Goal: Use online tool/utility: Use online tool/utility

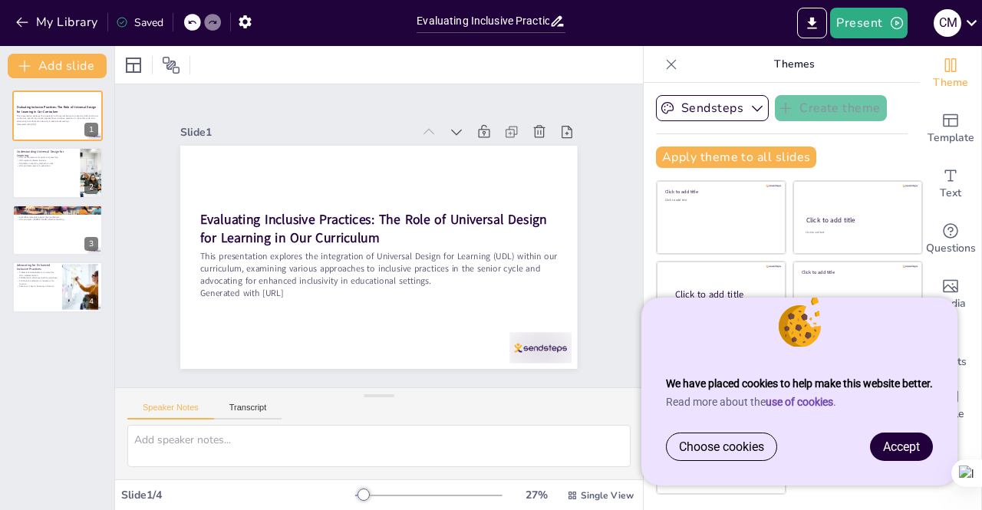
click at [884, 435] on link "Accept" at bounding box center [901, 447] width 61 height 27
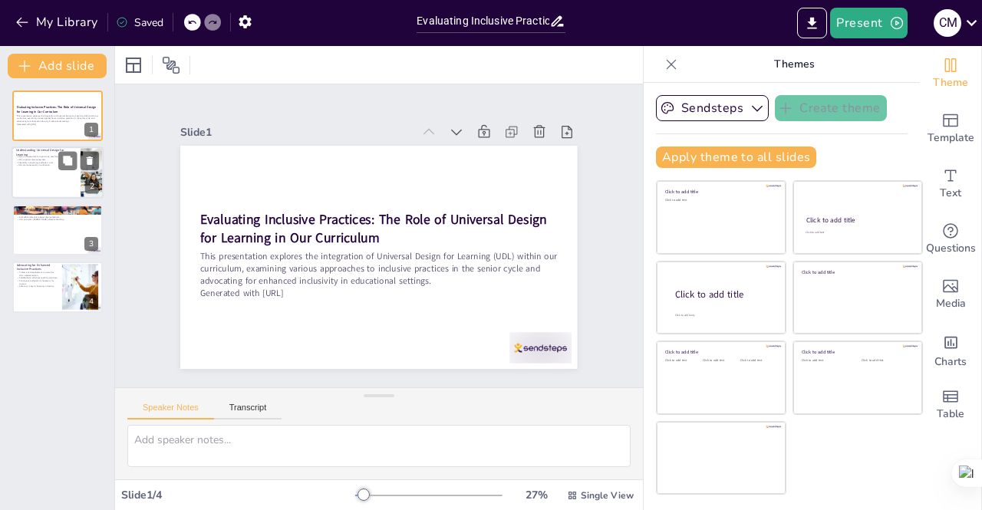
click at [71, 176] on div at bounding box center [58, 173] width 92 height 52
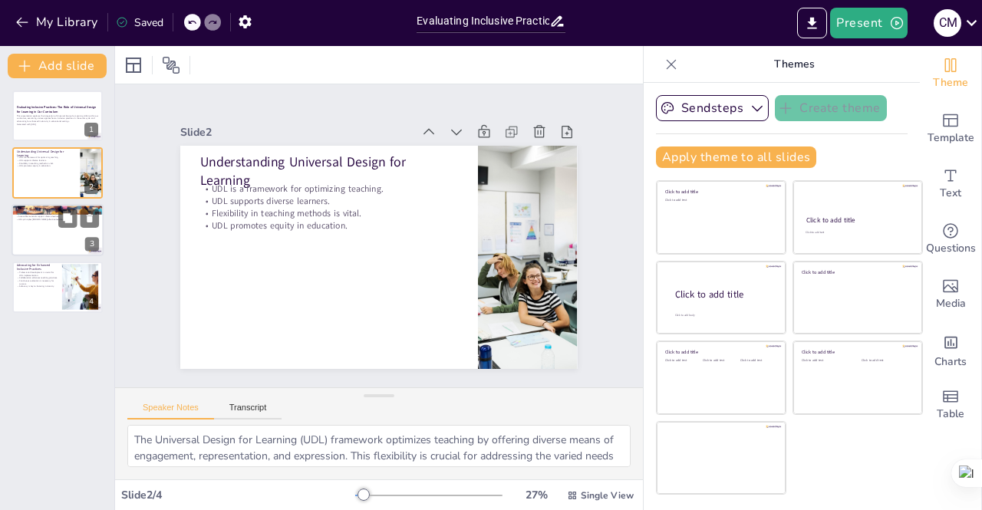
click at [66, 228] on div at bounding box center [58, 230] width 92 height 52
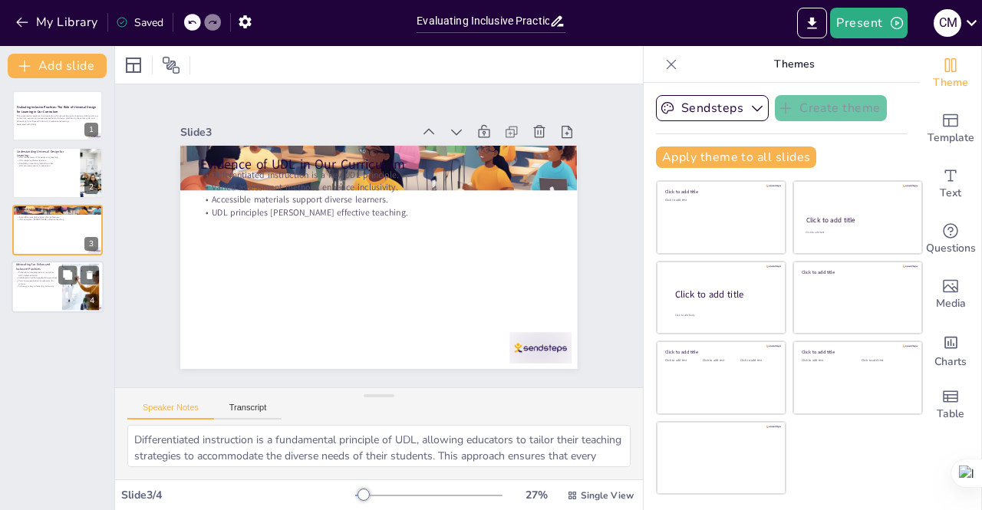
click at [60, 290] on div at bounding box center [58, 287] width 92 height 52
type textarea "Professional development is crucial for the successful implementation of UDL st…"
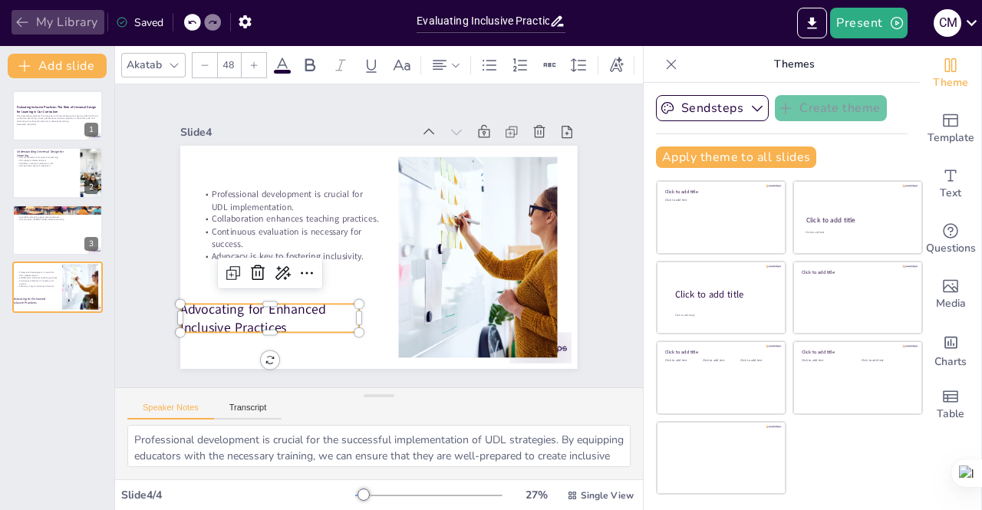
click at [21, 21] on icon "button" at bounding box center [22, 22] width 15 height 15
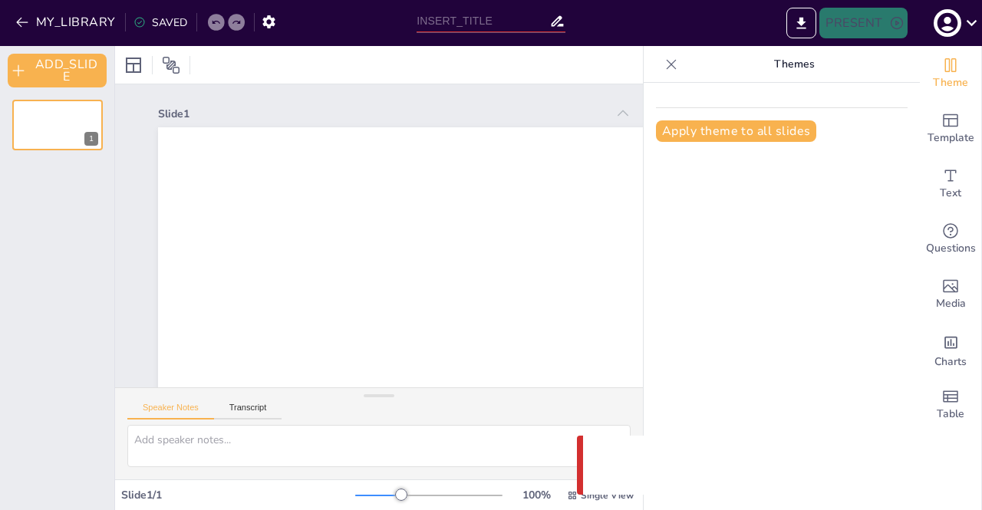
type input "Evaluating Inclusive Practices: The Role of Universal Design for Learning in Ou…"
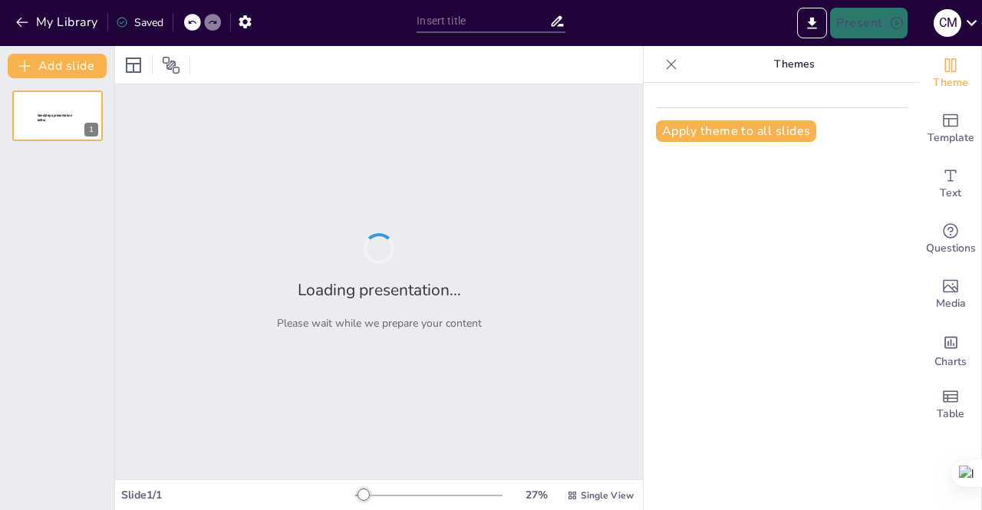
type input "Universal Design for Learning: Evidence and Implementation at [GEOGRAPHIC_DATA]"
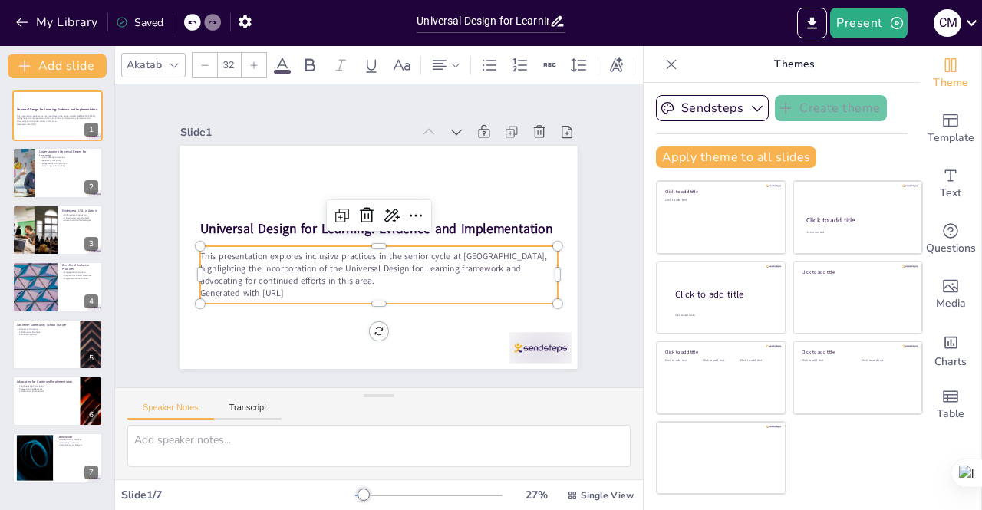
click at [304, 294] on p "Generated with [URL]" at bounding box center [373, 294] width 357 height 50
click at [304, 286] on p "Generated with [URL]" at bounding box center [373, 294] width 357 height 50
click at [299, 286] on p "Generated with [URL]" at bounding box center [373, 294] width 357 height 50
click at [307, 287] on p "Generated with [URL]" at bounding box center [373, 294] width 357 height 50
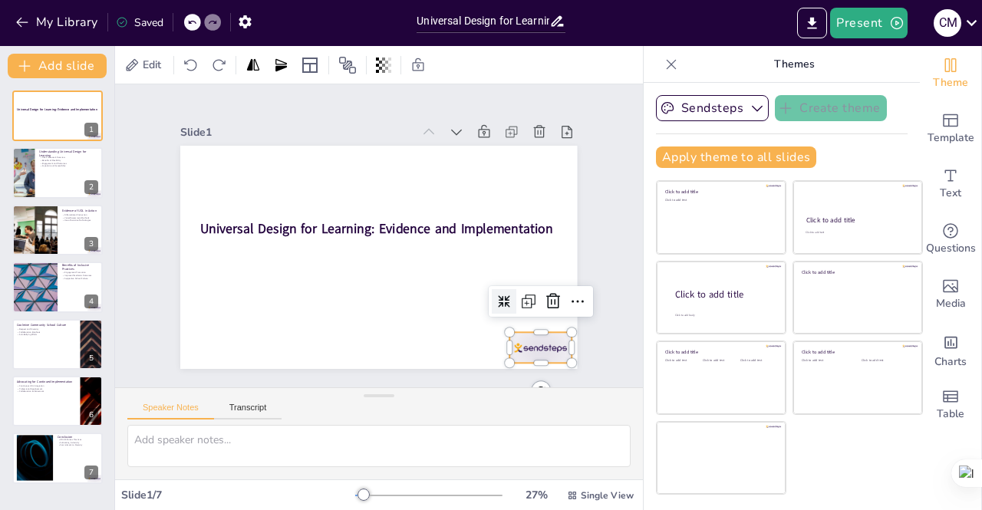
click at [532, 345] on div at bounding box center [528, 364] width 65 height 38
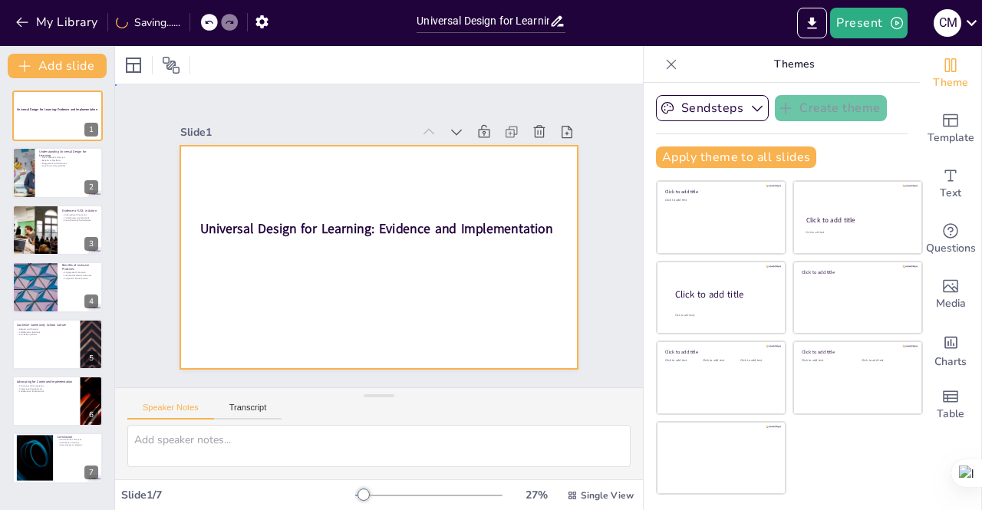
click at [230, 260] on div at bounding box center [377, 257] width 418 height 263
click at [549, 223] on div at bounding box center [377, 258] width 418 height 264
click at [56, 193] on div at bounding box center [58, 173] width 92 height 52
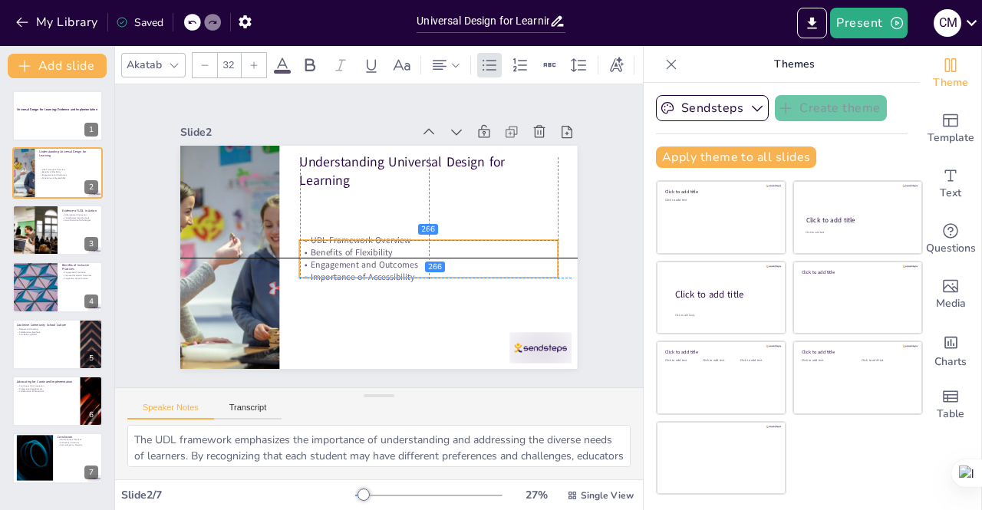
drag, startPoint x: 407, startPoint y: 199, endPoint x: 406, endPoint y: 252, distance: 53.7
click at [406, 252] on div "UDL Framework Overview Benefits of Flexibility Engagement and Outcomes Importan…" at bounding box center [429, 258] width 258 height 49
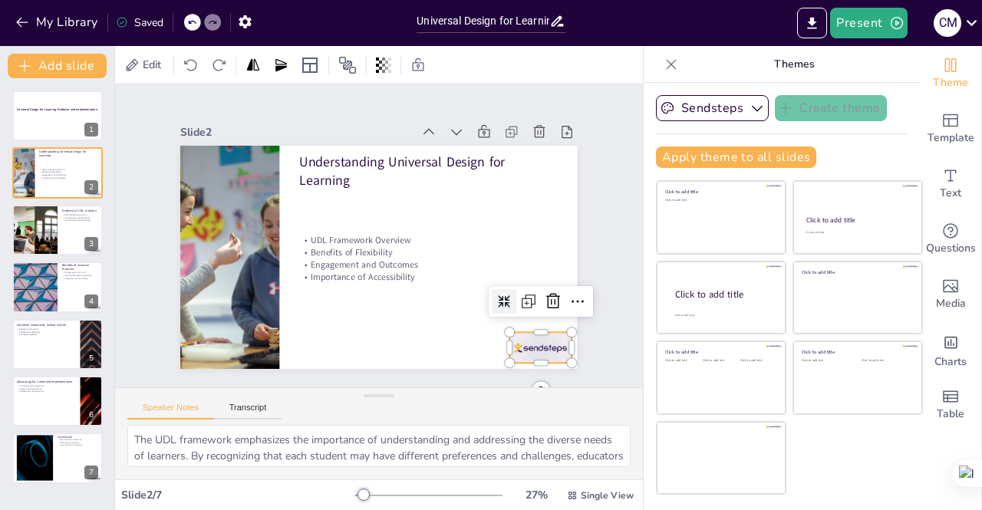
click at [542, 346] on div at bounding box center [528, 364] width 65 height 38
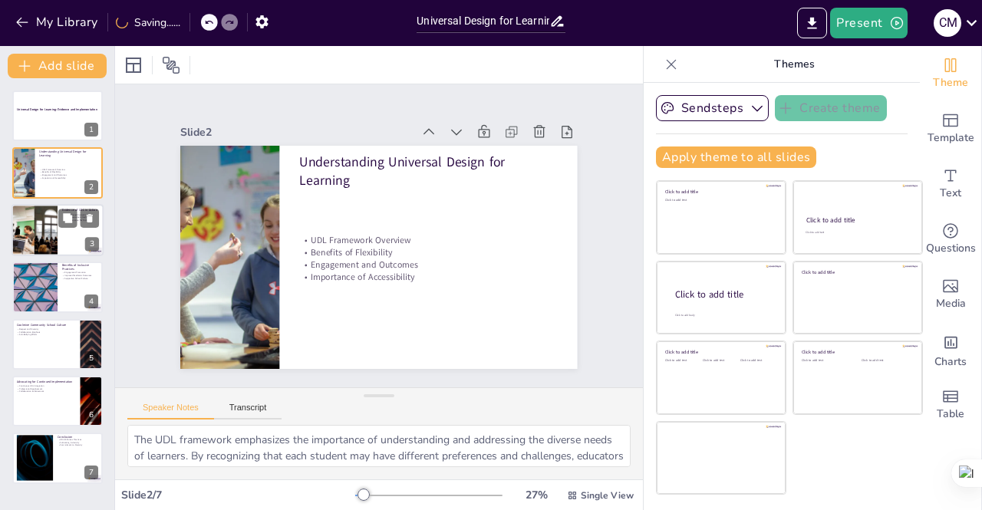
click at [73, 242] on div at bounding box center [58, 230] width 92 height 52
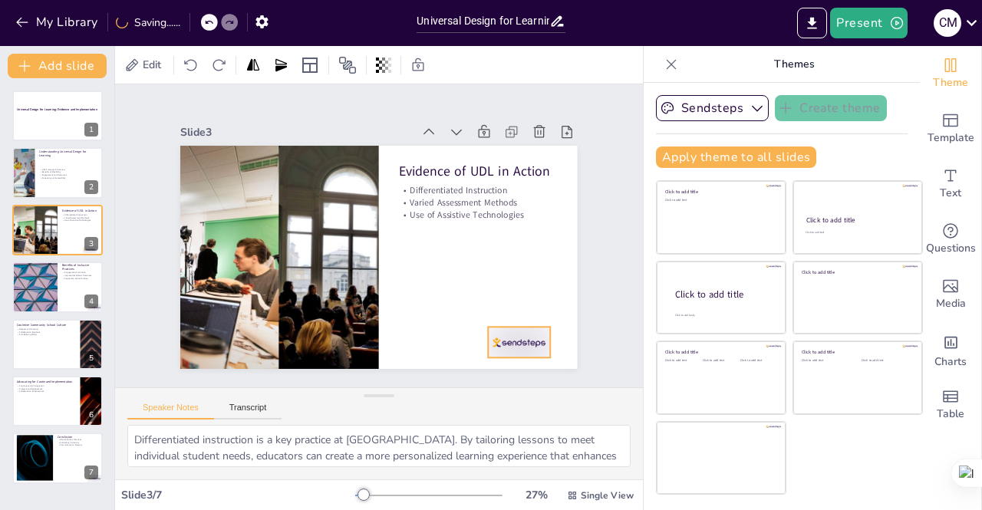
drag, startPoint x: 544, startPoint y: 351, endPoint x: 523, endPoint y: 346, distance: 22.1
click at [523, 348] on div at bounding box center [493, 369] width 67 height 43
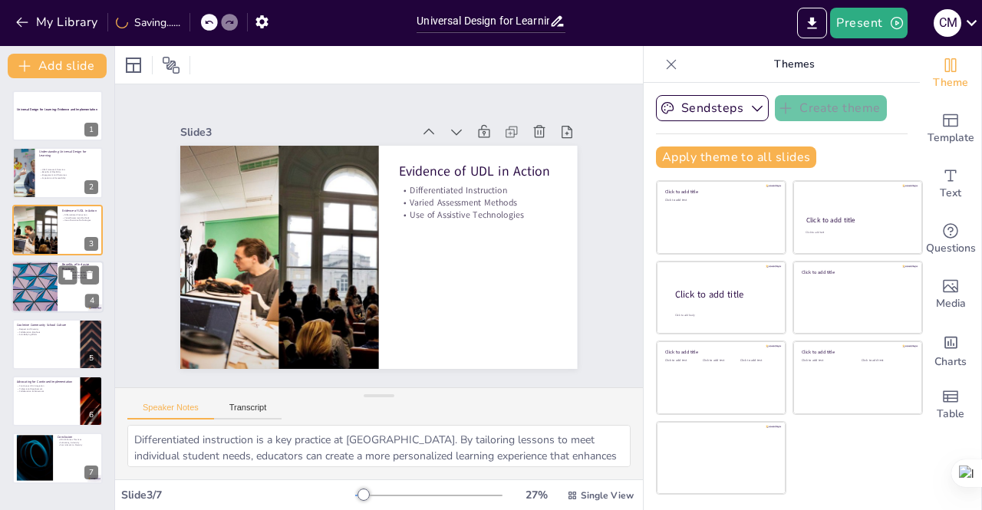
click at [63, 290] on div at bounding box center [58, 287] width 92 height 52
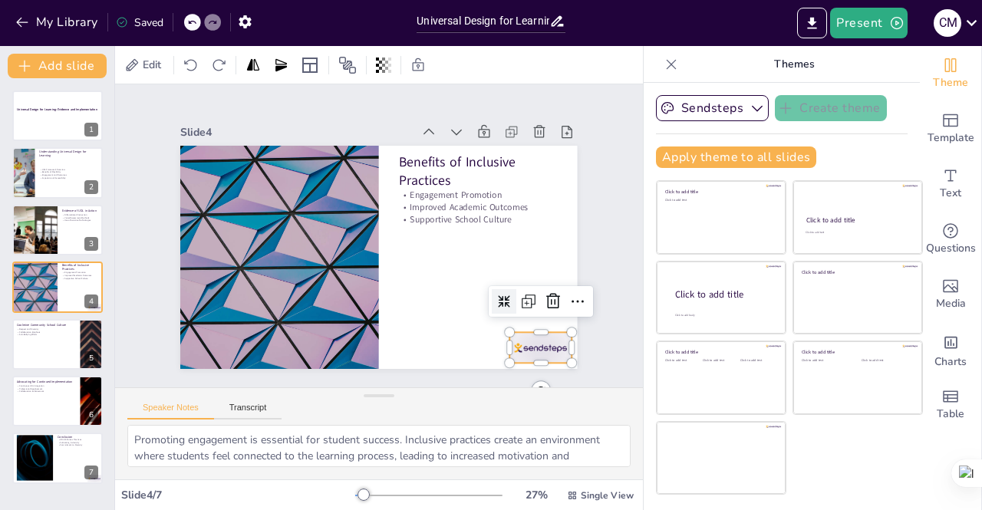
click at [516, 378] on div at bounding box center [481, 405] width 69 height 54
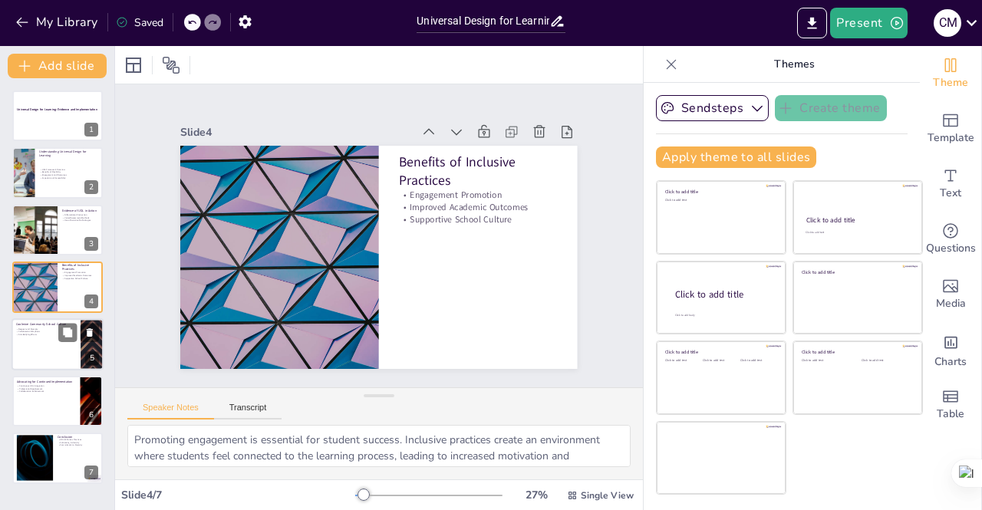
click at [76, 345] on div at bounding box center [58, 344] width 92 height 52
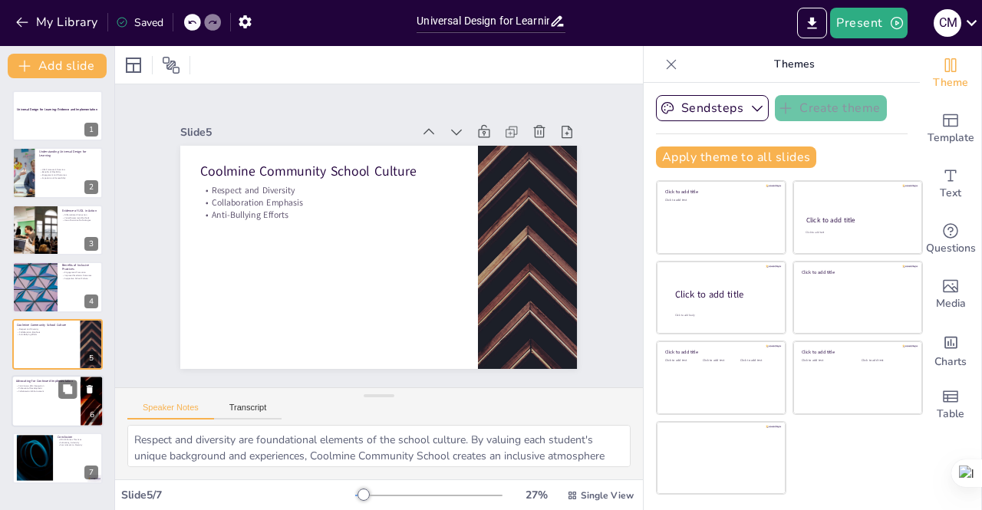
click at [66, 404] on div at bounding box center [58, 401] width 92 height 52
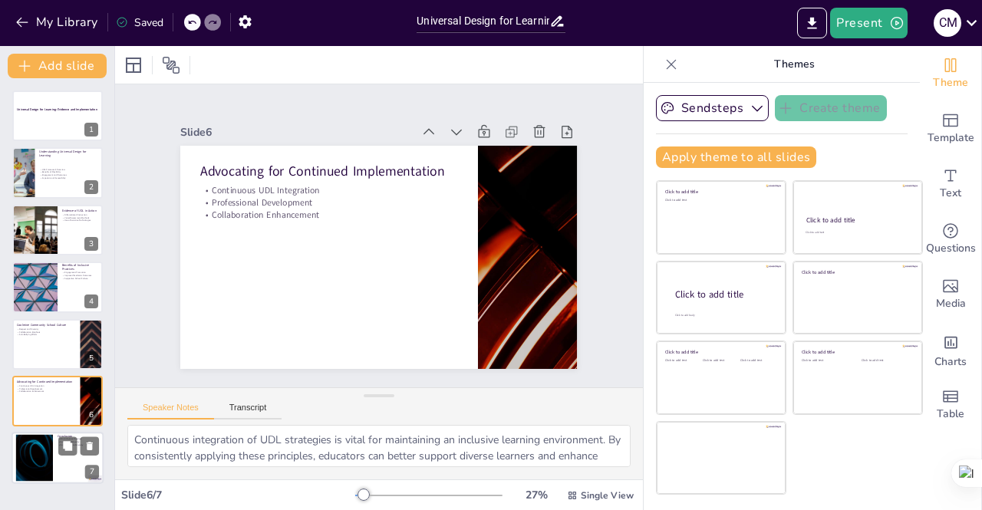
click at [69, 457] on div at bounding box center [58, 459] width 92 height 52
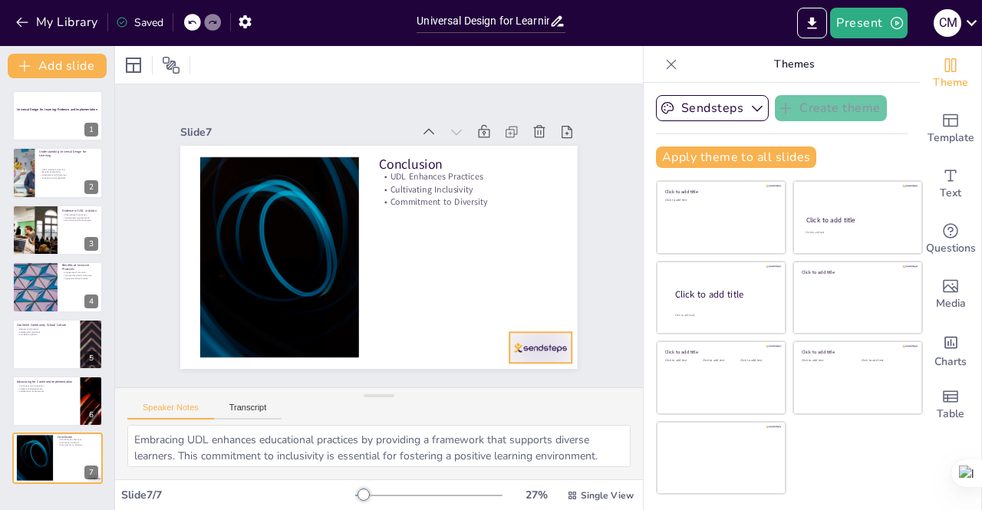
click at [543, 358] on div at bounding box center [513, 379] width 67 height 43
click at [60, 416] on div at bounding box center [58, 401] width 92 height 52
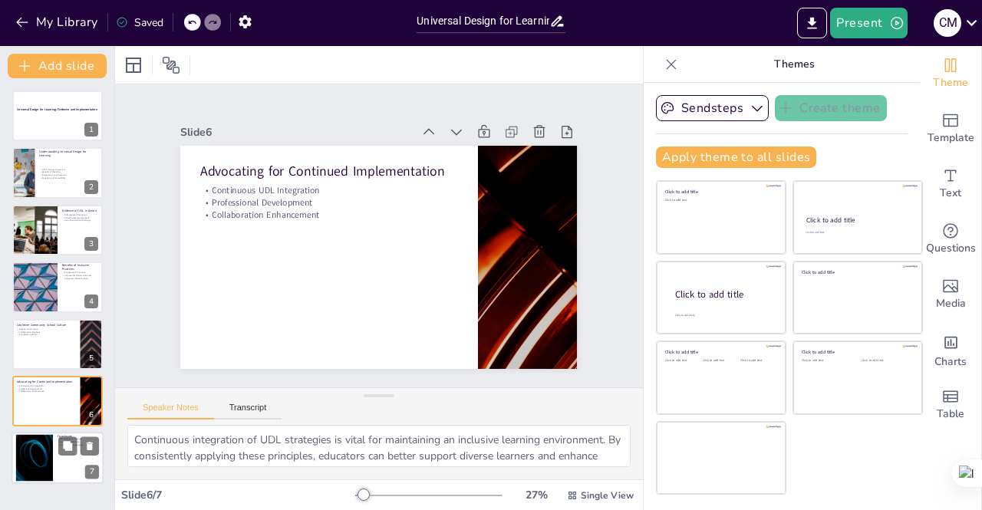
click at [58, 461] on div at bounding box center [58, 459] width 92 height 52
type textarea "Embracing UDL enhances educational practices by providing a framework that supp…"
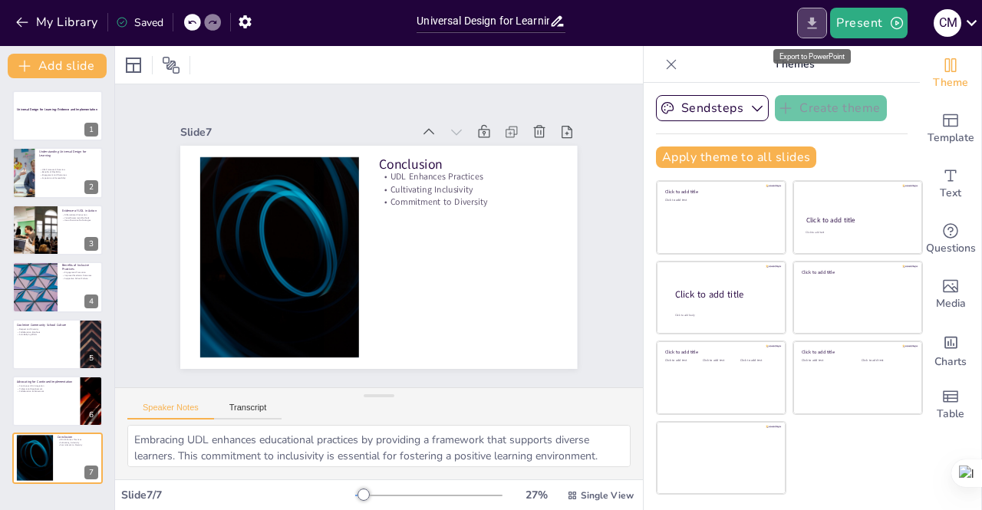
click at [819, 22] on icon "Export to PowerPoint" at bounding box center [812, 23] width 16 height 16
